Goal: Check status

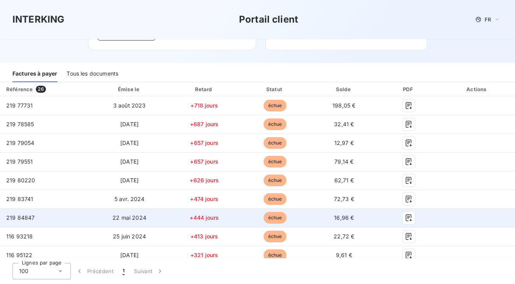
scroll to position [79, 0]
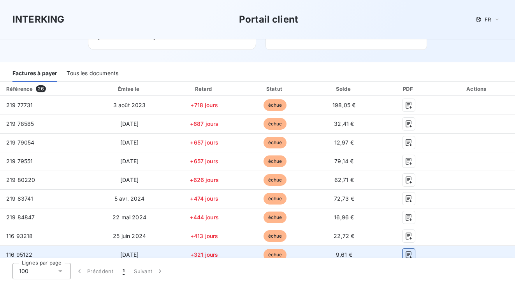
click at [406, 256] on icon "button" at bounding box center [409, 255] width 8 height 8
